Goal: Transaction & Acquisition: Purchase product/service

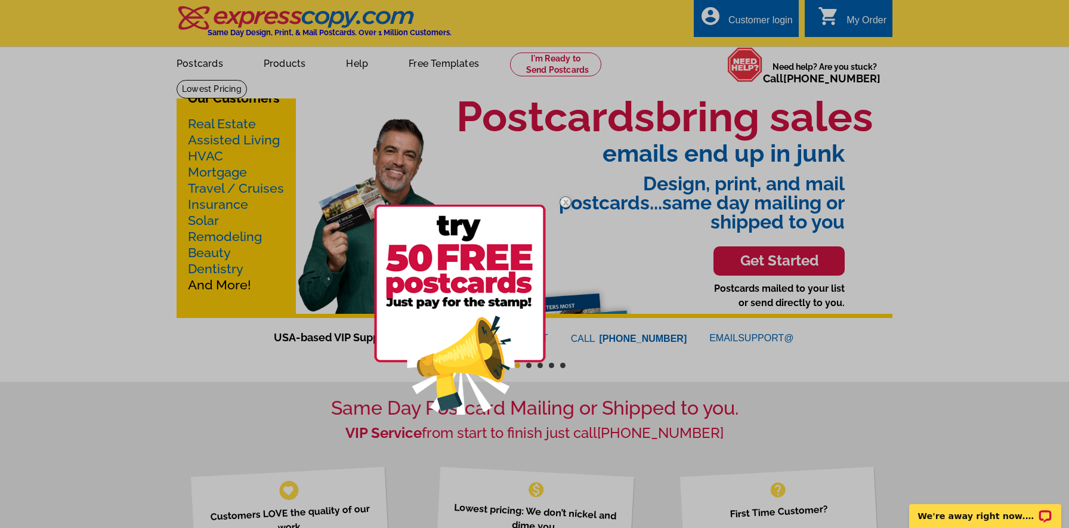
click at [565, 204] on img at bounding box center [565, 202] width 35 height 35
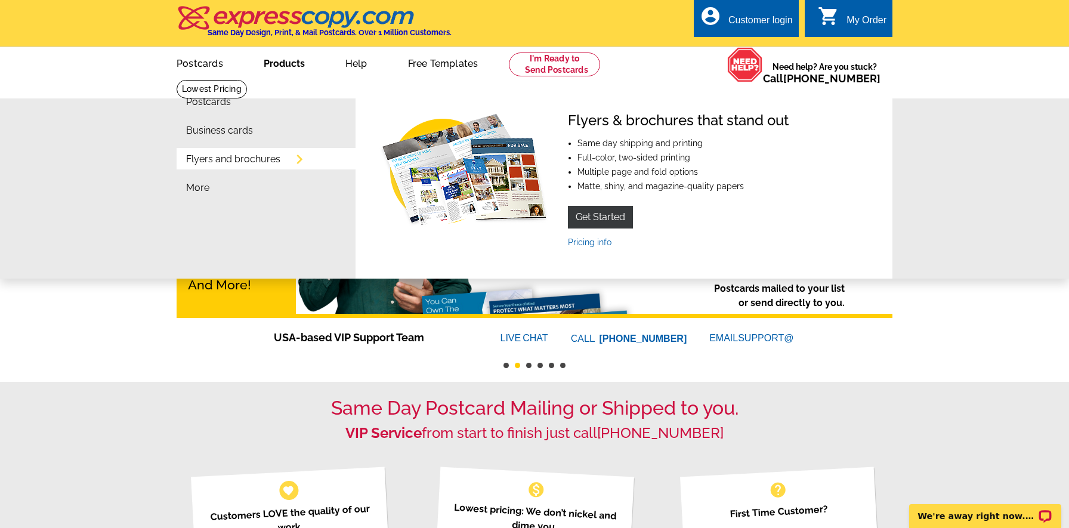
click at [278, 162] on link "Flyers and brochures" at bounding box center [233, 159] width 94 height 10
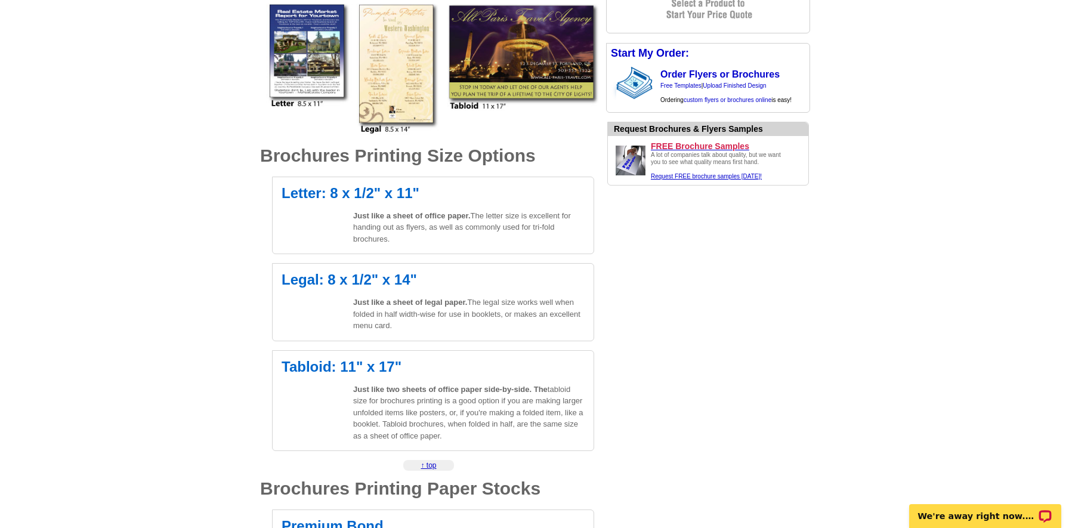
scroll to position [288, 0]
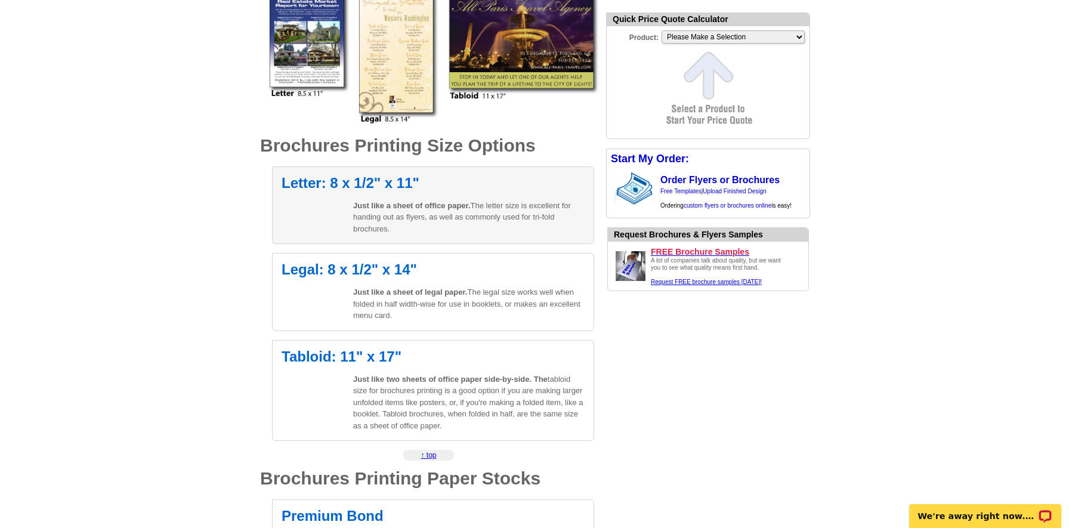
click at [336, 187] on h2 "Letter: 8 x 1/2" x 11"" at bounding box center [432, 183] width 303 height 14
select select "6"
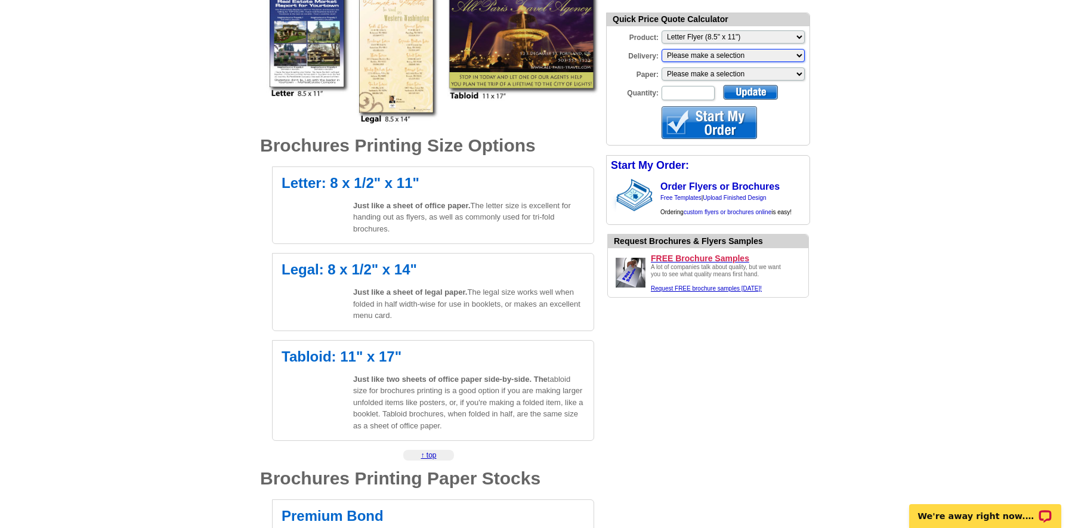
click at [706, 54] on select "Please make a selection Print + Address+USPS First Class Print-Only+Shipped To …" at bounding box center [732, 55] width 143 height 13
click at [692, 75] on select "Please make a selection Regular Bond Paper Gloss Cover" at bounding box center [732, 73] width 143 height 13
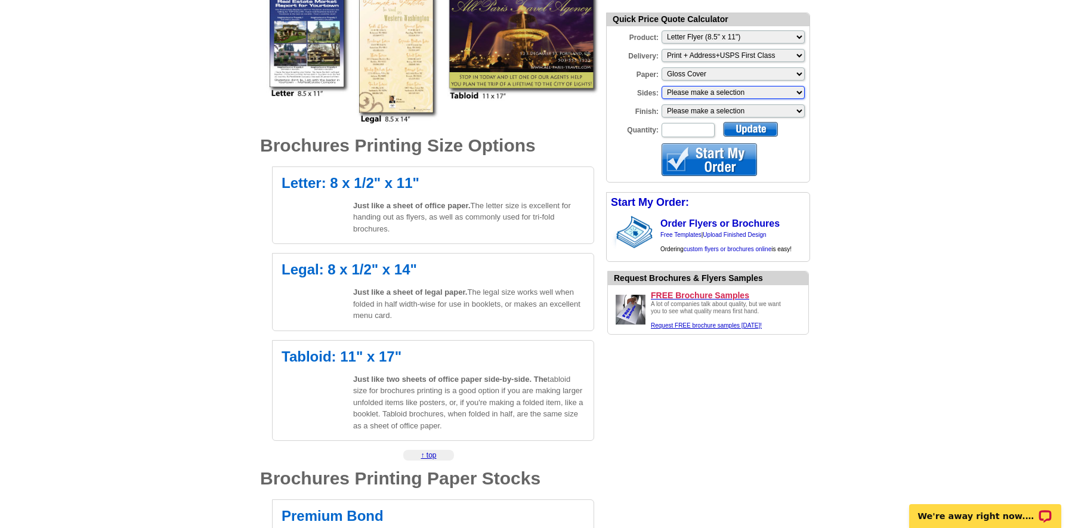
click at [707, 92] on select "Please make a selection One sided, color Two sided, full color" at bounding box center [732, 92] width 143 height 13
select select "1"
click at [699, 109] on select "Please make a selection Bi-fold Mailer Tri-fold Mailer" at bounding box center [732, 110] width 143 height 13
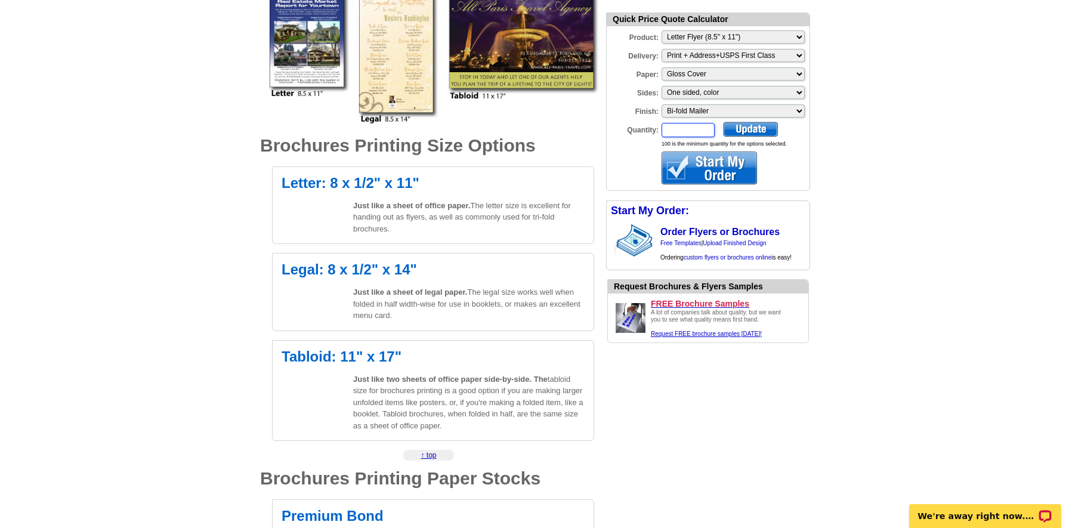
click at [688, 129] on input "Quantity:" at bounding box center [687, 130] width 53 height 14
click at [794, 175] on form "Quick Price Quote Calculator Product: Please Make a Selection Jumbo Postcard (5…" at bounding box center [708, 102] width 204 height 178
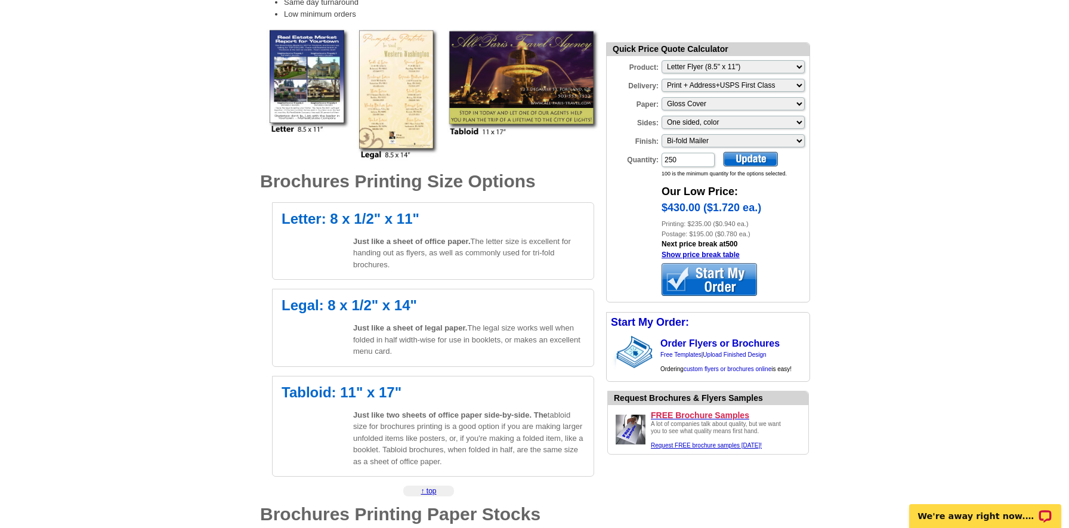
scroll to position [249, 0]
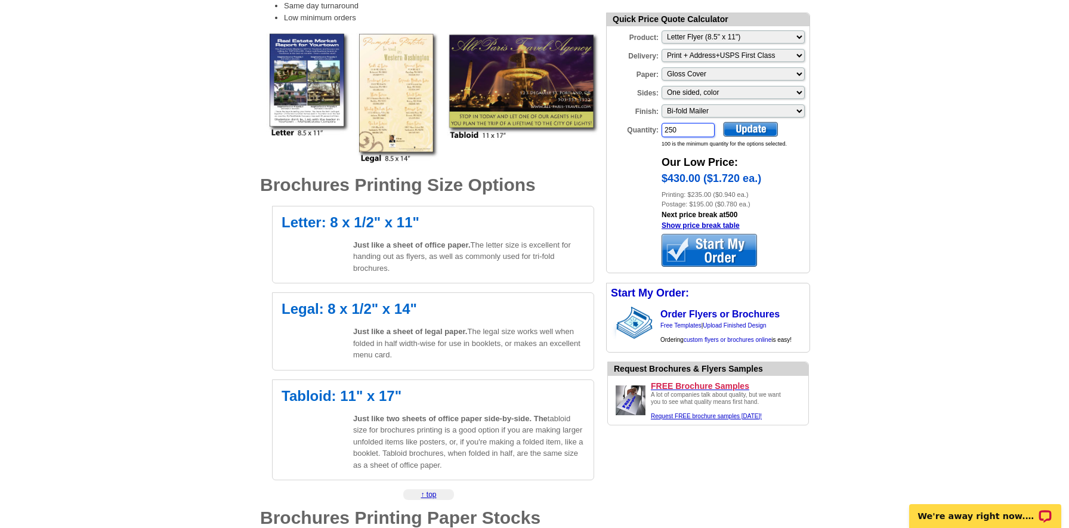
drag, startPoint x: 678, startPoint y: 129, endPoint x: 645, endPoint y: 129, distance: 33.4
click at [645, 129] on div "Quantity: 250" at bounding box center [660, 130] width 109 height 17
type input "200"
click at [762, 126] on div at bounding box center [750, 129] width 55 height 15
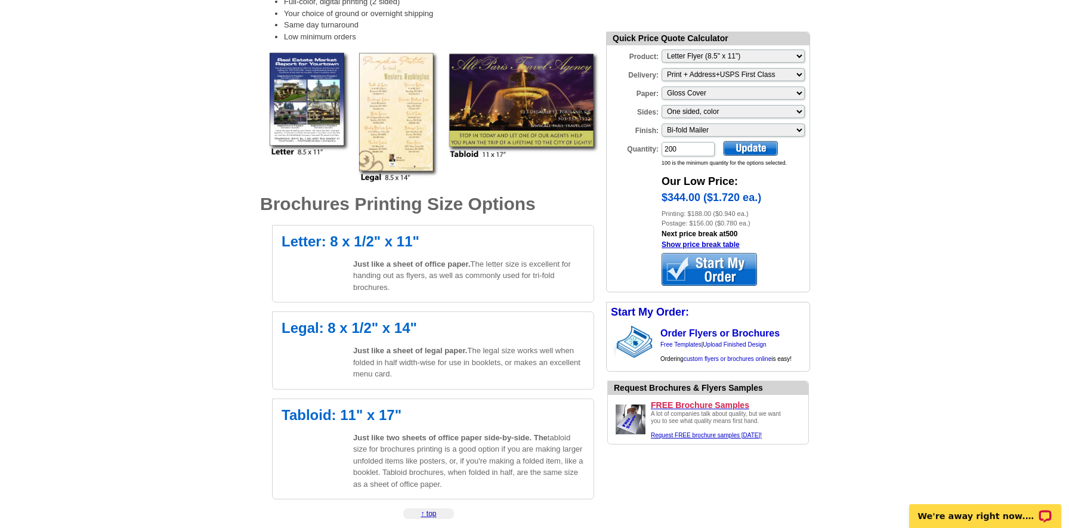
scroll to position [228, 0]
